Goal: Task Accomplishment & Management: Complete application form

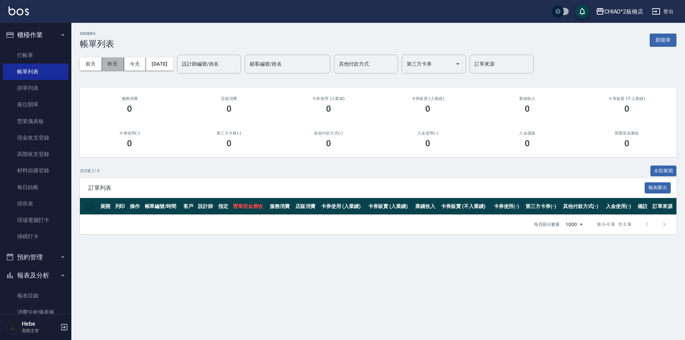
click at [114, 68] on button "昨天" at bounding box center [113, 63] width 22 height 13
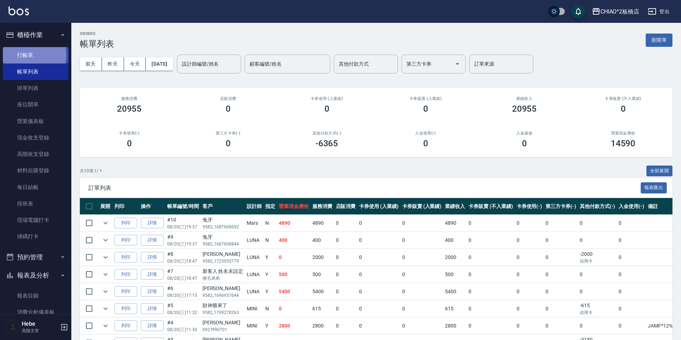
click at [20, 54] on link "打帳單" at bounding box center [36, 55] width 66 height 16
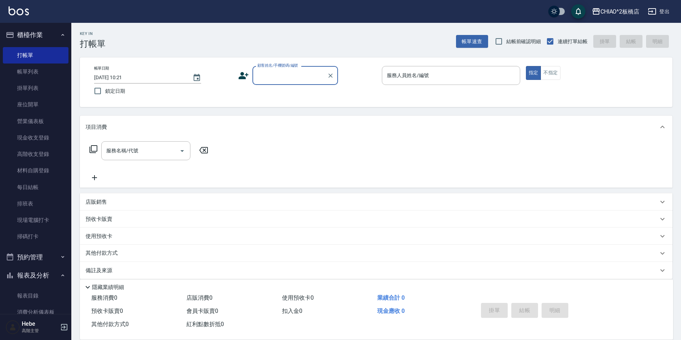
click at [279, 78] on input "顧客姓名/手機號碼/編號" at bounding box center [290, 75] width 68 height 12
type input "u"
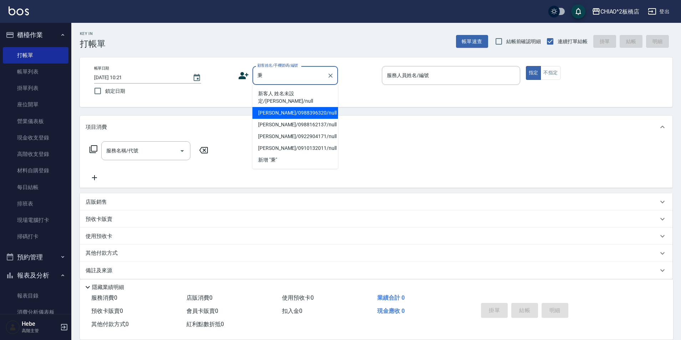
click at [296, 107] on li "[PERSON_NAME]/0988396320/null" at bounding box center [296, 113] width 86 height 12
type input "[PERSON_NAME]/0988396320/null"
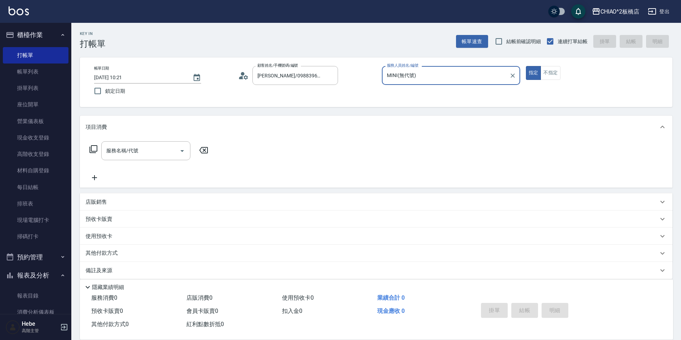
type input "MINI(無代號)"
click at [160, 152] on input "服務名稱/代號" at bounding box center [141, 150] width 72 height 12
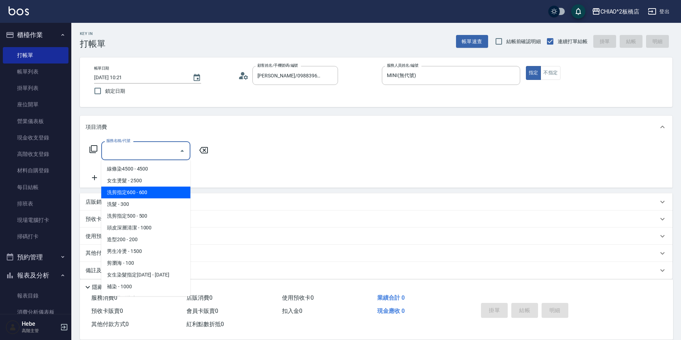
click at [151, 192] on span "洗剪指定600 - 600" at bounding box center [145, 193] width 89 height 12
type input "洗剪指定600(96678)"
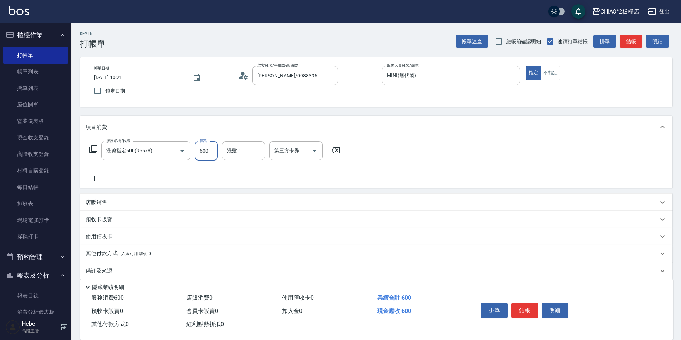
click at [204, 151] on input "600" at bounding box center [206, 150] width 23 height 19
type input "700"
click at [529, 306] on button "結帳" at bounding box center [525, 310] width 27 height 15
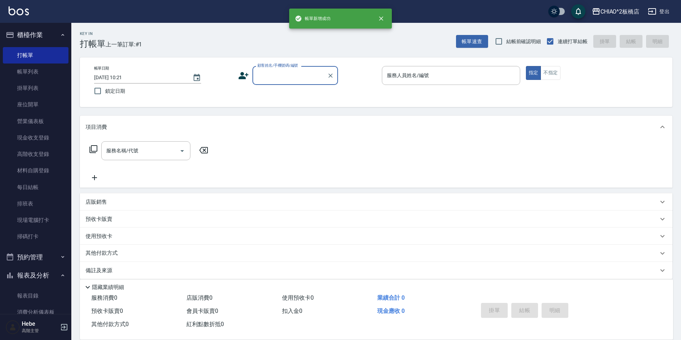
click at [281, 79] on input "顧客姓名/手機號碼/編號" at bounding box center [290, 75] width 68 height 12
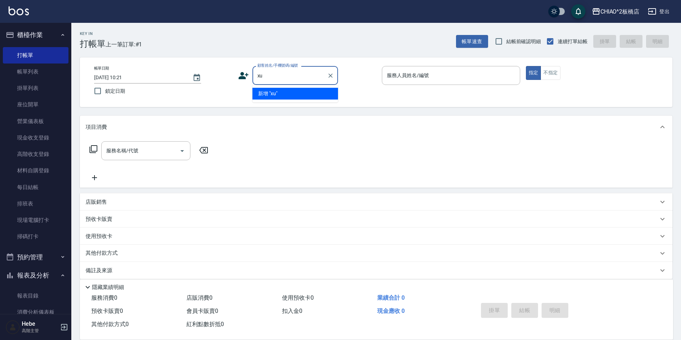
type input "x"
click at [279, 94] on li "李諺騏/9582_1689497955/null" at bounding box center [296, 94] width 86 height 12
type input "李諺騏/9582_1689497955/null"
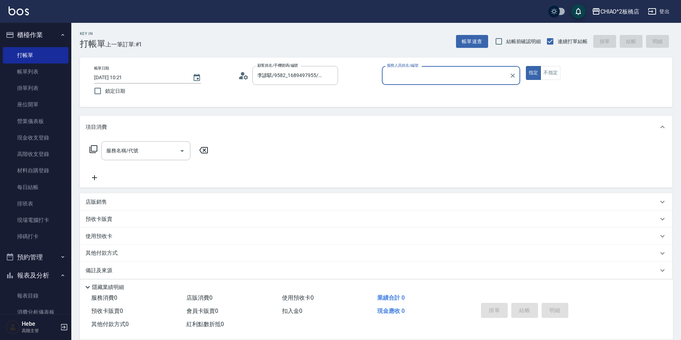
type input "MINI(無代號)"
click at [248, 77] on icon at bounding box center [243, 75] width 11 height 11
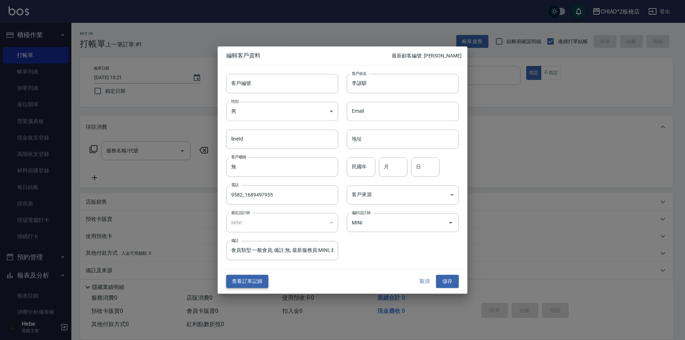
click at [247, 281] on button "查看訂單記錄" at bounding box center [247, 281] width 42 height 13
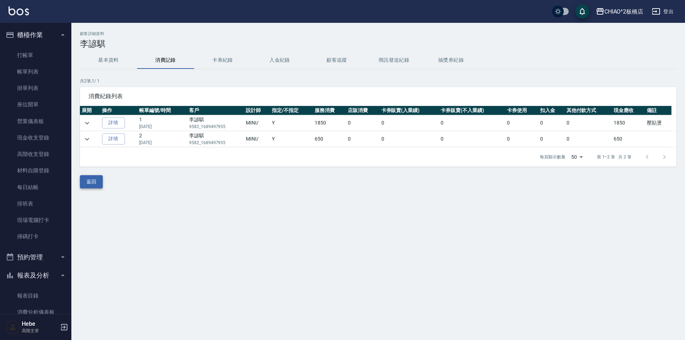
click at [92, 181] on button "返回" at bounding box center [91, 181] width 23 height 13
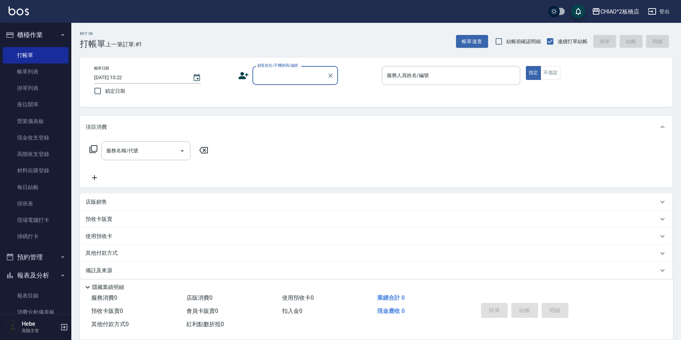
click at [297, 76] on input "顧客姓名/手機號碼/編號" at bounding box center [290, 75] width 68 height 12
click at [297, 91] on li "李諺騏/9582_1689497955/null" at bounding box center [296, 94] width 86 height 12
type input "李諺騏/9582_1689497955/null"
type input "MINI(無代號)"
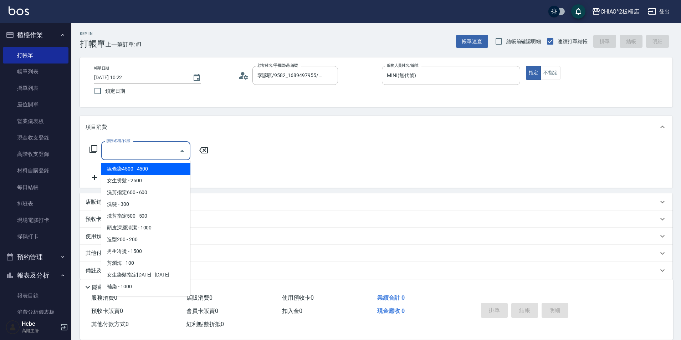
click at [136, 153] on input "服務名稱/代號" at bounding box center [141, 150] width 72 height 12
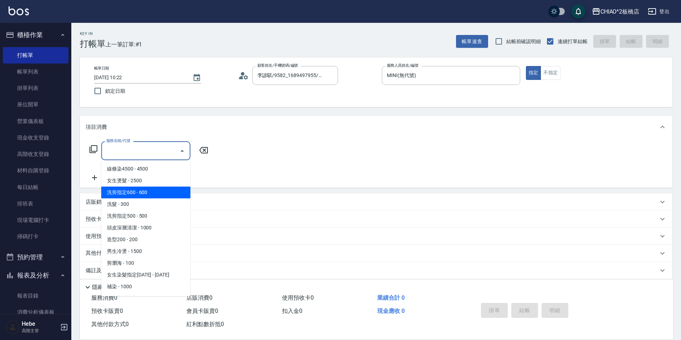
click at [139, 191] on span "洗剪指定600 - 600" at bounding box center [145, 193] width 89 height 12
type input "洗剪指定600(96678)"
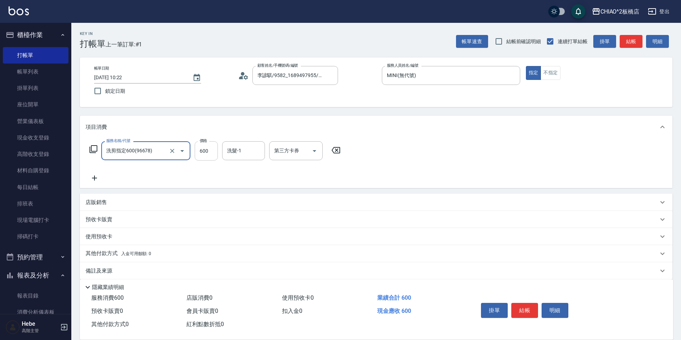
click at [210, 153] on input "600" at bounding box center [206, 150] width 23 height 19
type input "650"
click at [523, 309] on button "結帳" at bounding box center [525, 310] width 27 height 15
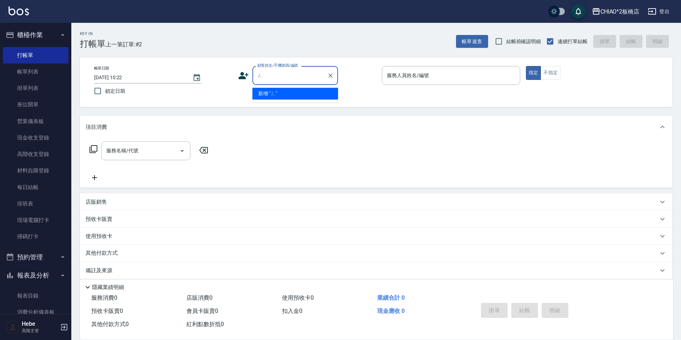
type input "ㄥˋ"
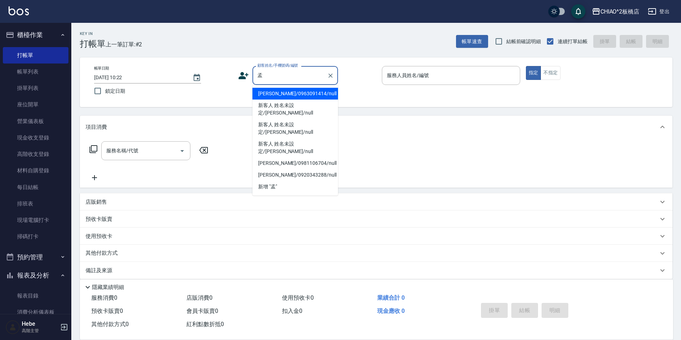
click at [289, 95] on li "[PERSON_NAME]/0963091414/null" at bounding box center [296, 94] width 86 height 12
type input "[PERSON_NAME]/0963091414/null"
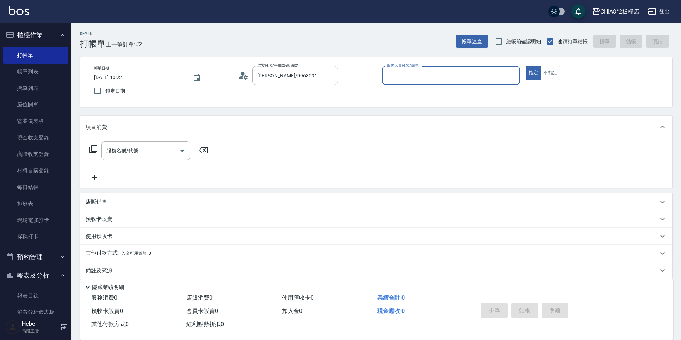
type input "MINI(無代號)"
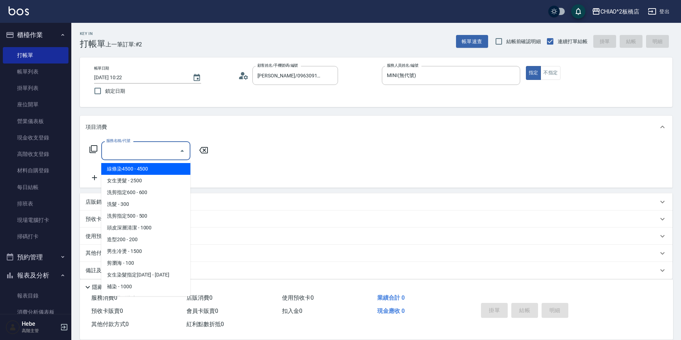
click at [146, 151] on input "服務名稱/代號" at bounding box center [141, 150] width 72 height 12
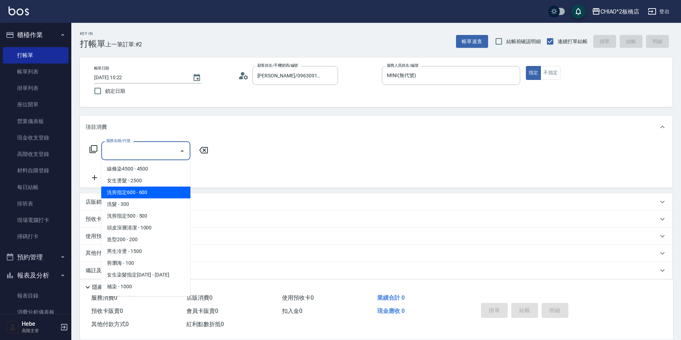
click at [149, 195] on span "洗剪指定600 - 600" at bounding box center [145, 193] width 89 height 12
type input "洗剪指定600(96678)"
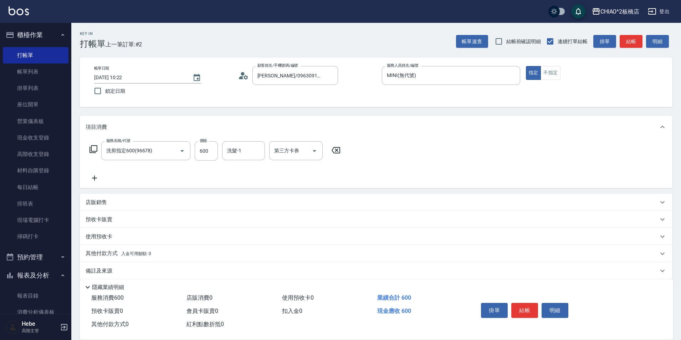
click at [95, 181] on icon at bounding box center [95, 178] width 18 height 9
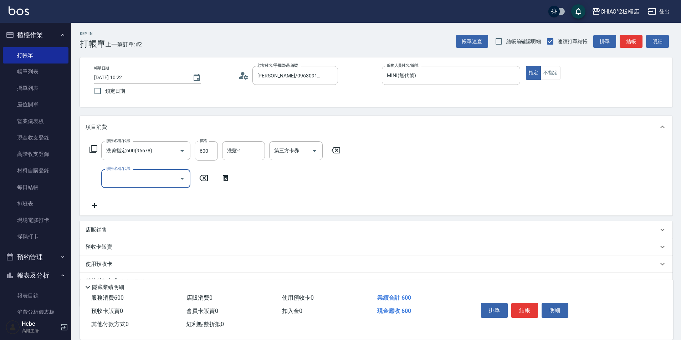
click at [127, 181] on input "服務名稱/代號" at bounding box center [141, 178] width 72 height 12
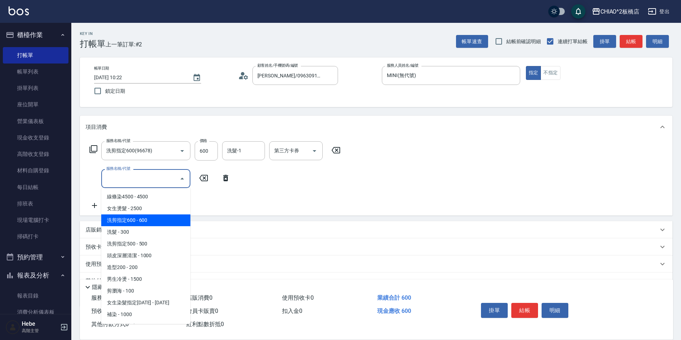
click at [144, 215] on span "洗剪指定600 - 600" at bounding box center [145, 220] width 89 height 12
type input "洗剪指定600(96678)"
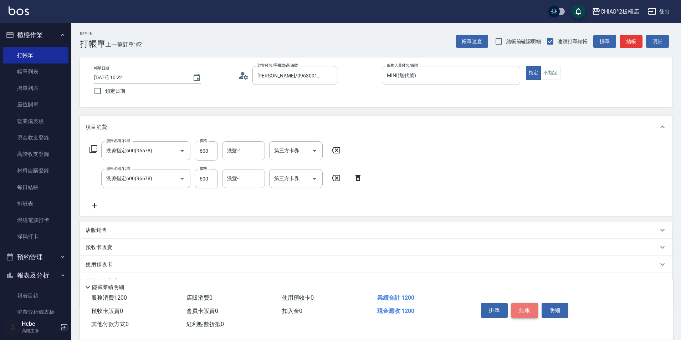
click at [528, 310] on button "結帳" at bounding box center [525, 310] width 27 height 15
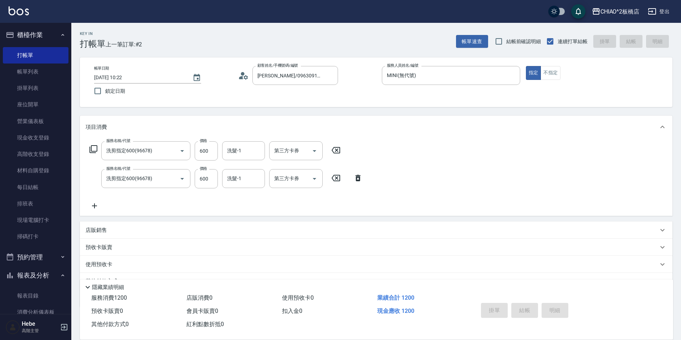
type input "[DATE] 10:23"
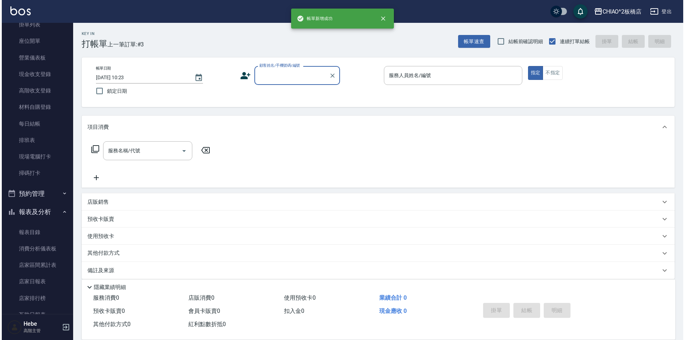
scroll to position [71, 0]
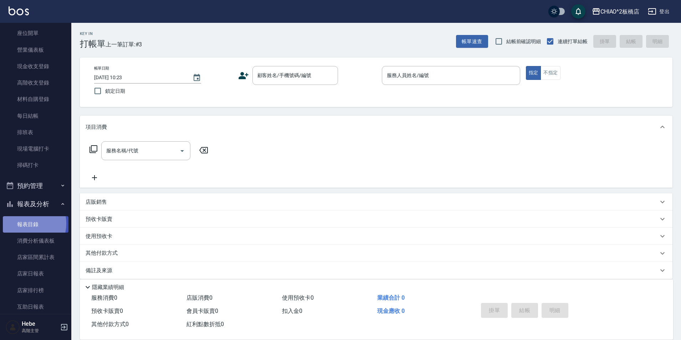
click at [23, 223] on link "報表目錄" at bounding box center [36, 224] width 66 height 16
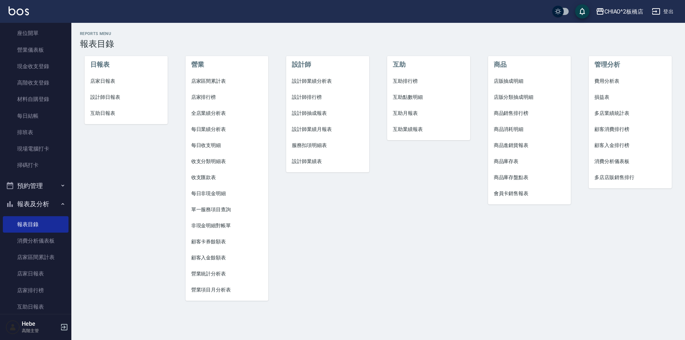
click at [310, 129] on span "設計師業績月報表" at bounding box center [328, 129] width 72 height 7
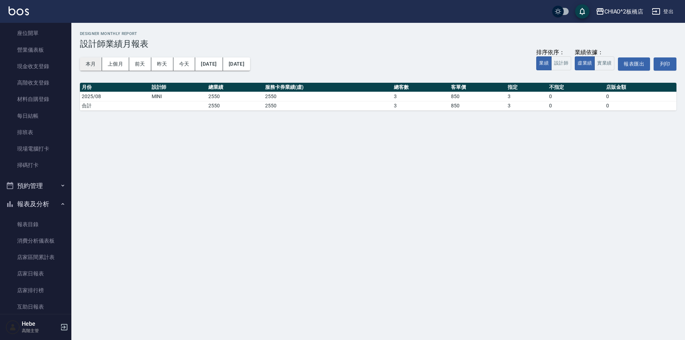
click at [98, 65] on button "本月" at bounding box center [91, 63] width 22 height 13
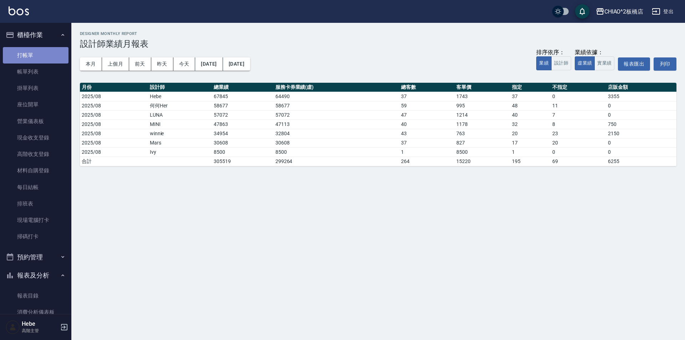
click at [42, 54] on link "打帳單" at bounding box center [36, 55] width 66 height 16
